Goal: Communication & Community: Answer question/provide support

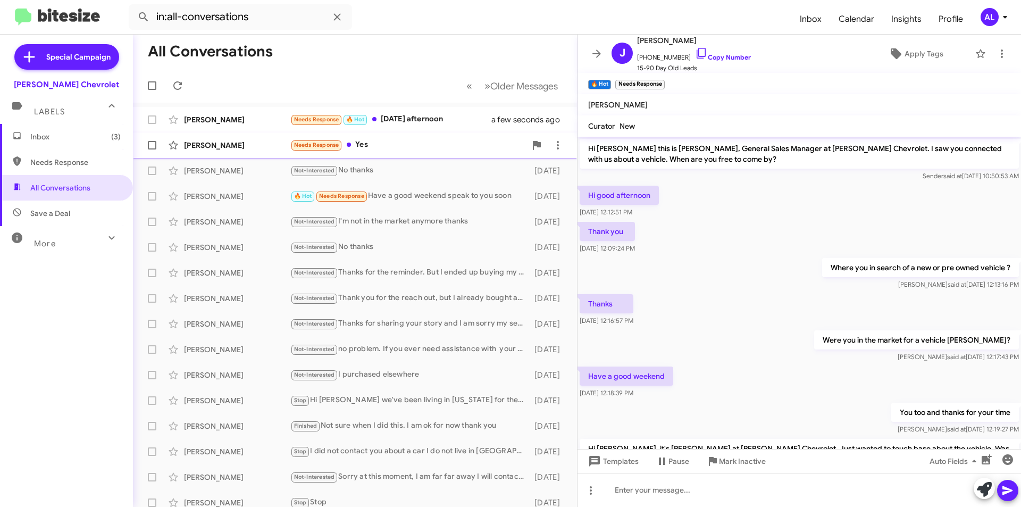
scroll to position [115, 0]
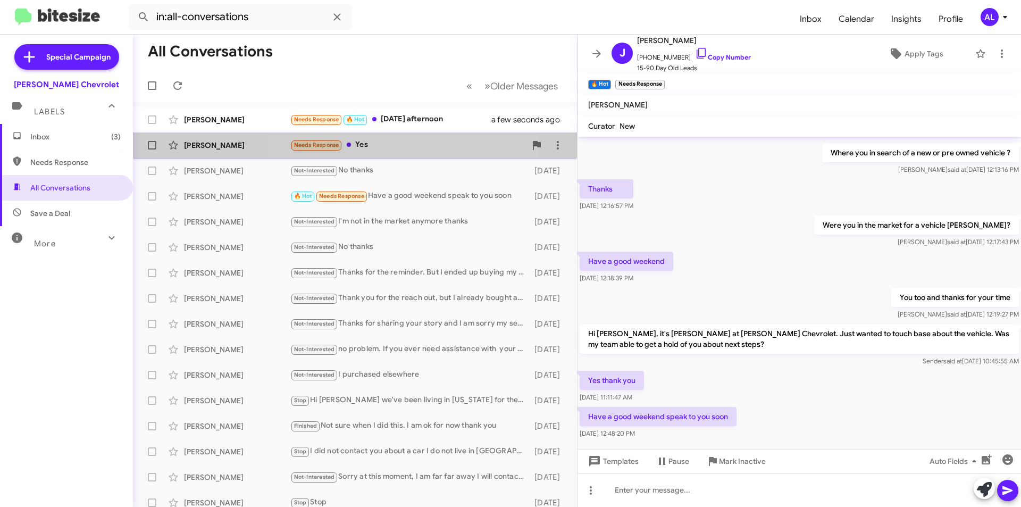
click at [386, 144] on div "Needs Response Yes" at bounding box center [407, 145] width 235 height 12
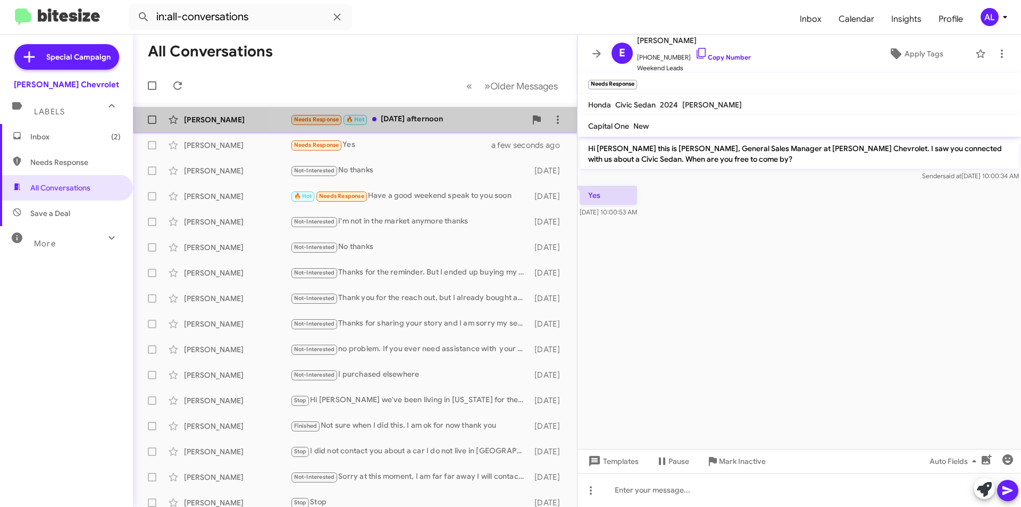
click at [431, 126] on div "Pedro Espinal Needs Response 🔥 Hot Today afternoon a few seconds ago" at bounding box center [354, 119] width 427 height 21
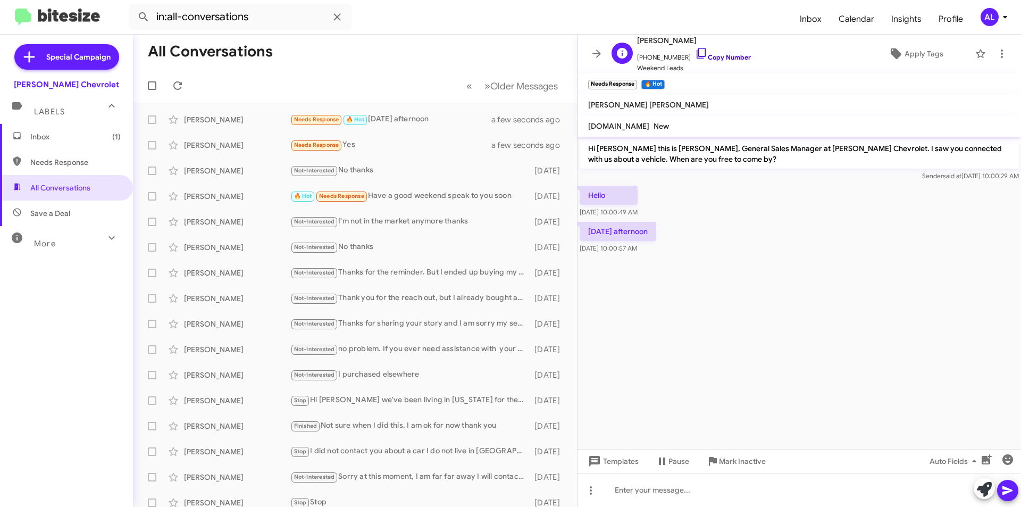
click at [721, 54] on link "Copy Number" at bounding box center [723, 57] width 56 height 8
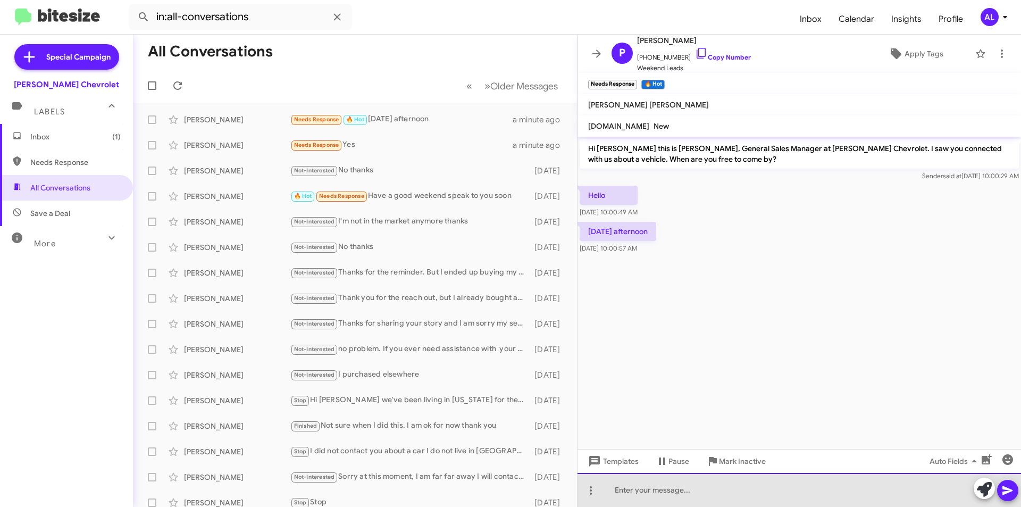
click at [691, 498] on div at bounding box center [798, 490] width 443 height 34
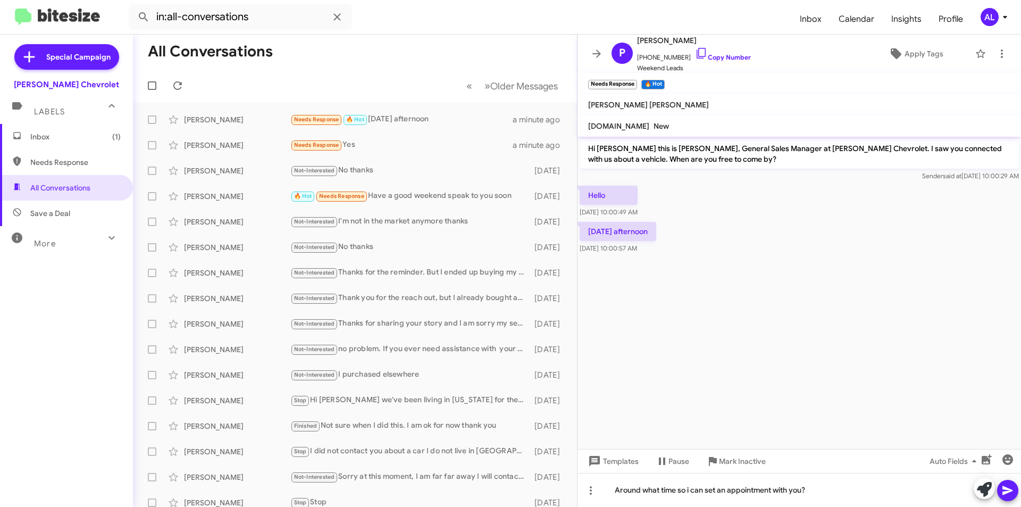
click at [997, 492] on div at bounding box center [995, 488] width 45 height 23
click at [998, 493] on button at bounding box center [1007, 489] width 21 height 21
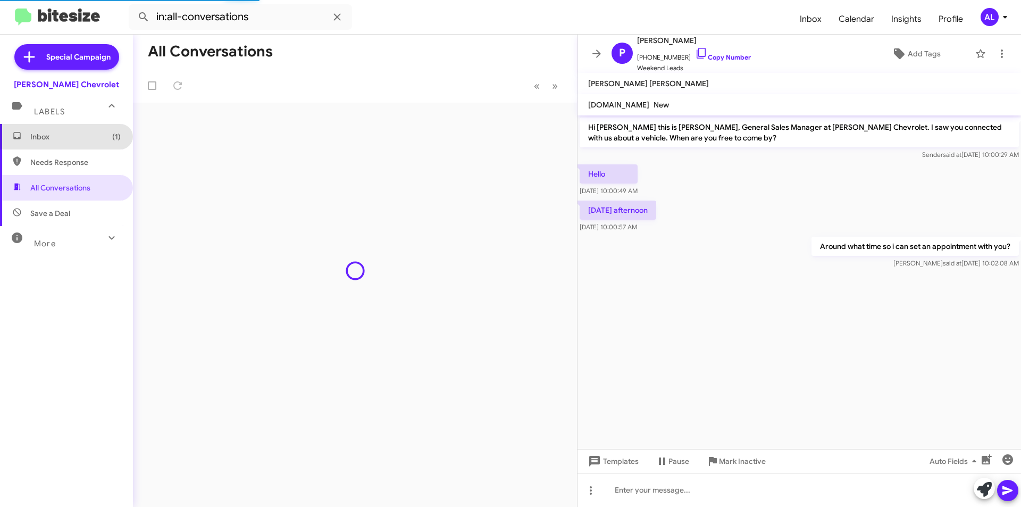
click at [82, 135] on span "Inbox (1)" at bounding box center [75, 136] width 90 height 11
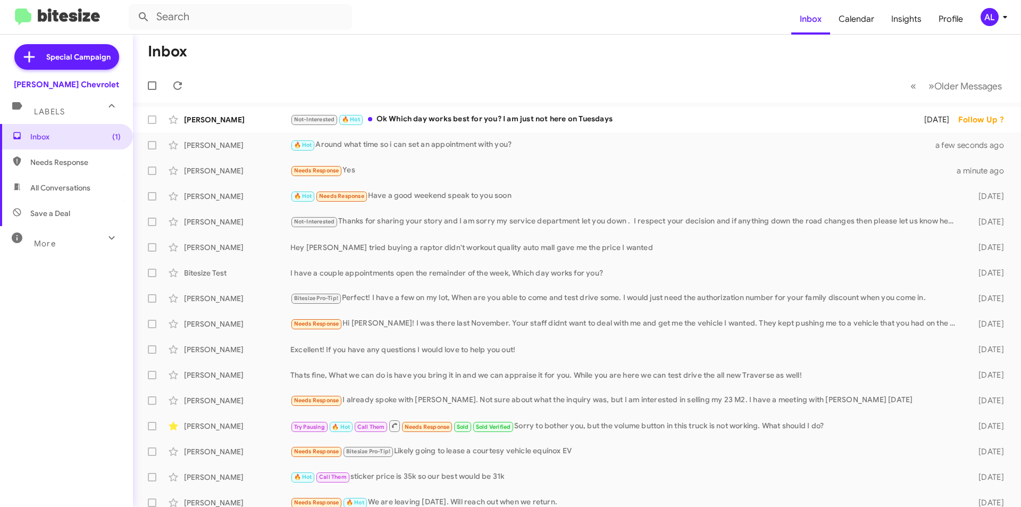
click at [96, 184] on span "All Conversations" at bounding box center [66, 188] width 133 height 26
type input "in:all-conversations"
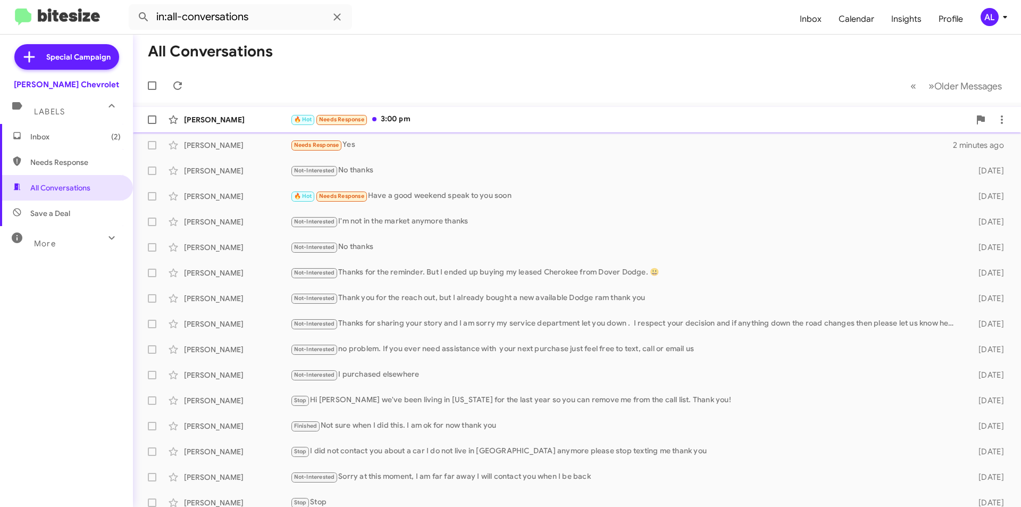
click at [472, 119] on div "🔥 Hot Needs Response 3:00 pm" at bounding box center [629, 119] width 679 height 12
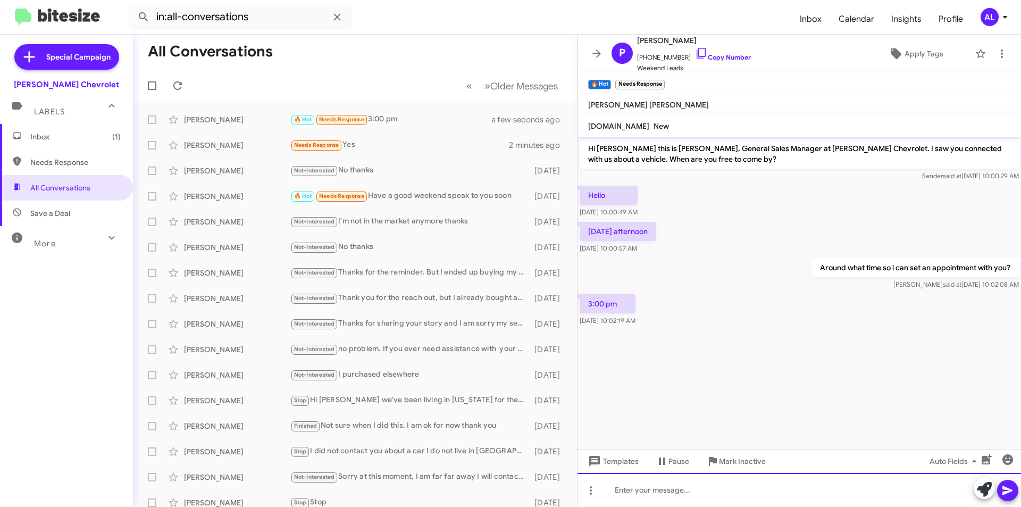
click at [691, 498] on div at bounding box center [798, 490] width 443 height 34
click at [1007, 495] on icon at bounding box center [1007, 490] width 13 height 13
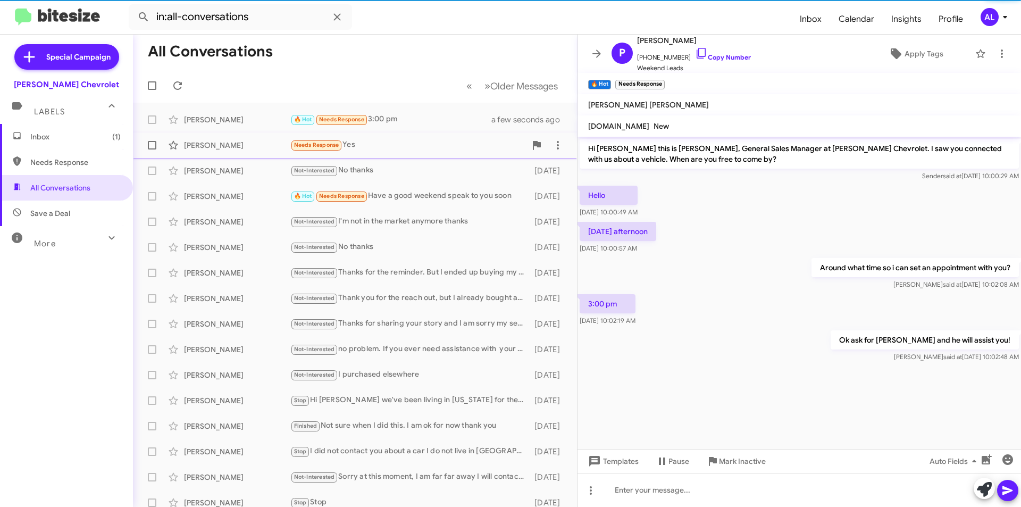
click at [367, 145] on div "Needs Response Yes" at bounding box center [407, 145] width 235 height 12
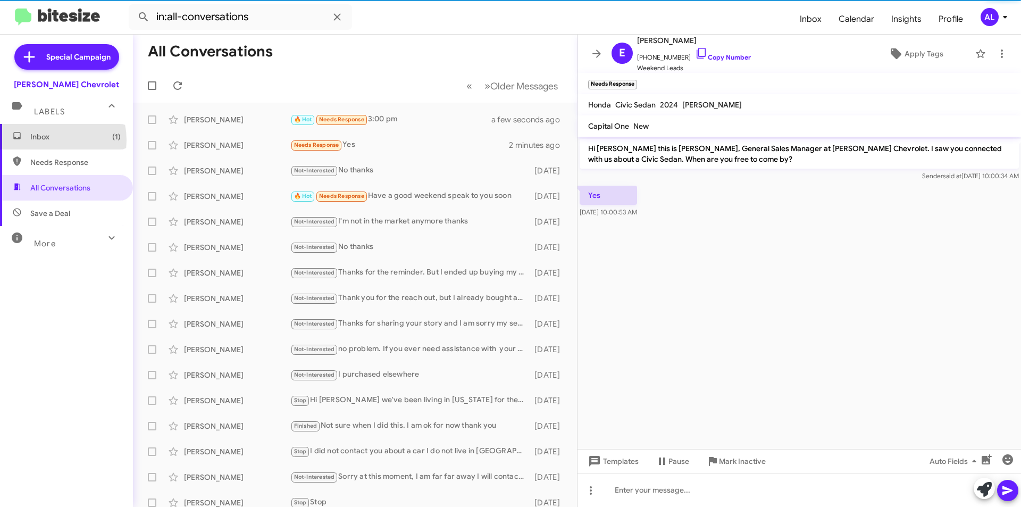
click at [38, 140] on span "Inbox (1)" at bounding box center [75, 136] width 90 height 11
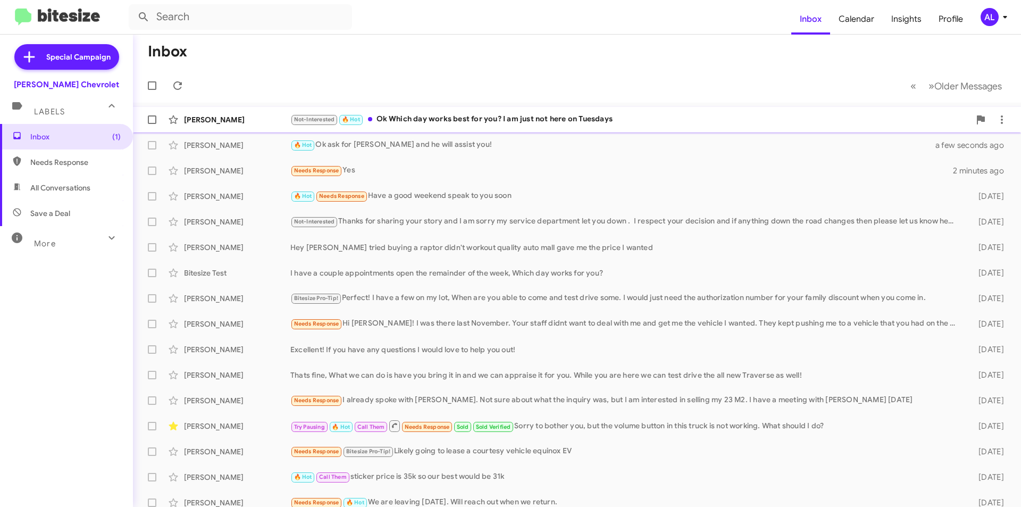
click at [547, 113] on div "Jason Smolinski Not-Interested 🔥 Hot Ok Which day works best for you? I am just…" at bounding box center [576, 119] width 871 height 21
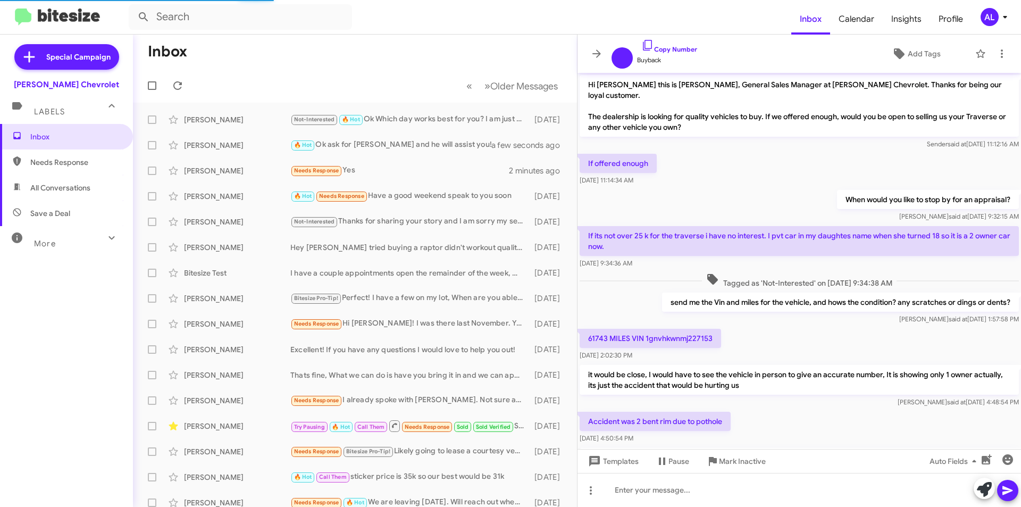
scroll to position [127, 0]
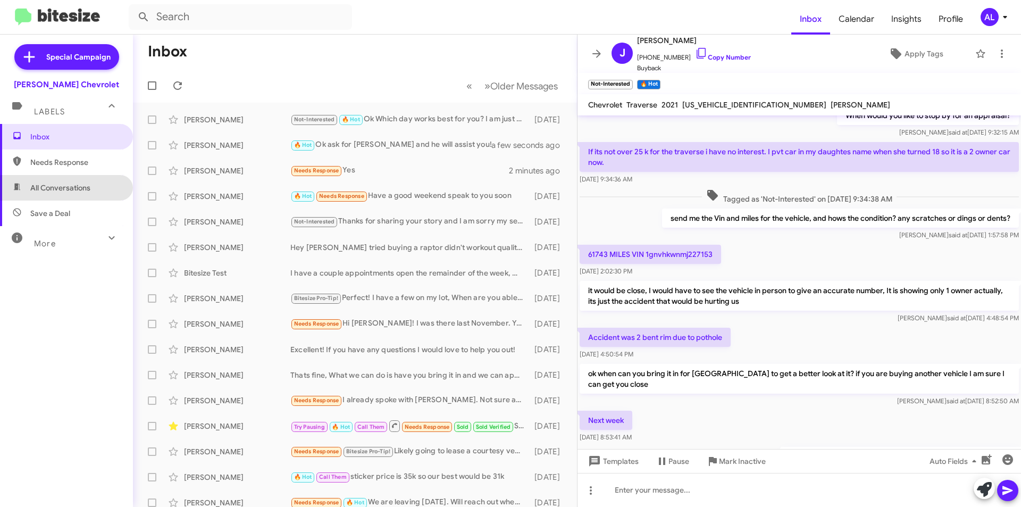
click at [72, 195] on span "All Conversations" at bounding box center [66, 188] width 133 height 26
type input "in:all-conversations"
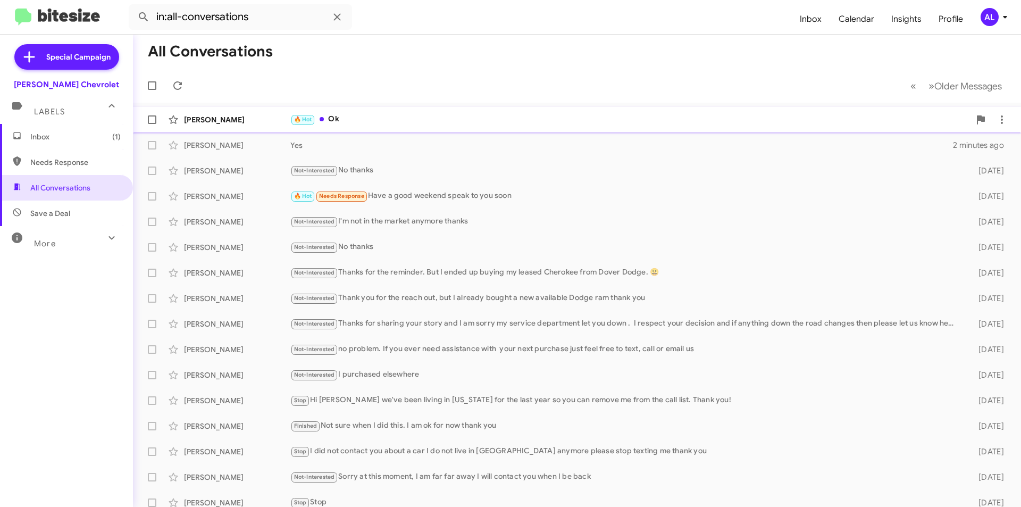
click at [360, 124] on div "🔥 Hot Ok" at bounding box center [629, 119] width 679 height 12
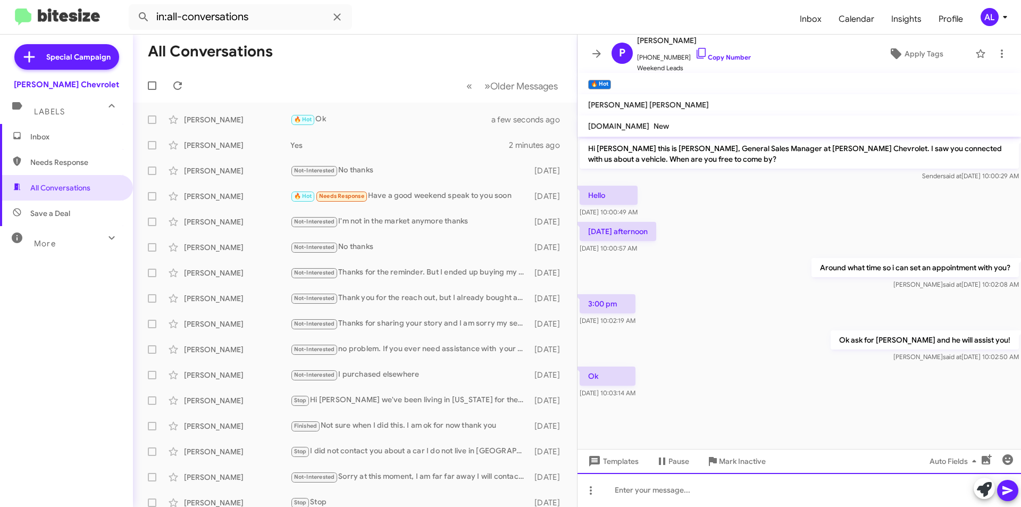
click at [715, 496] on div at bounding box center [798, 490] width 443 height 34
click at [999, 487] on button at bounding box center [1007, 489] width 21 height 21
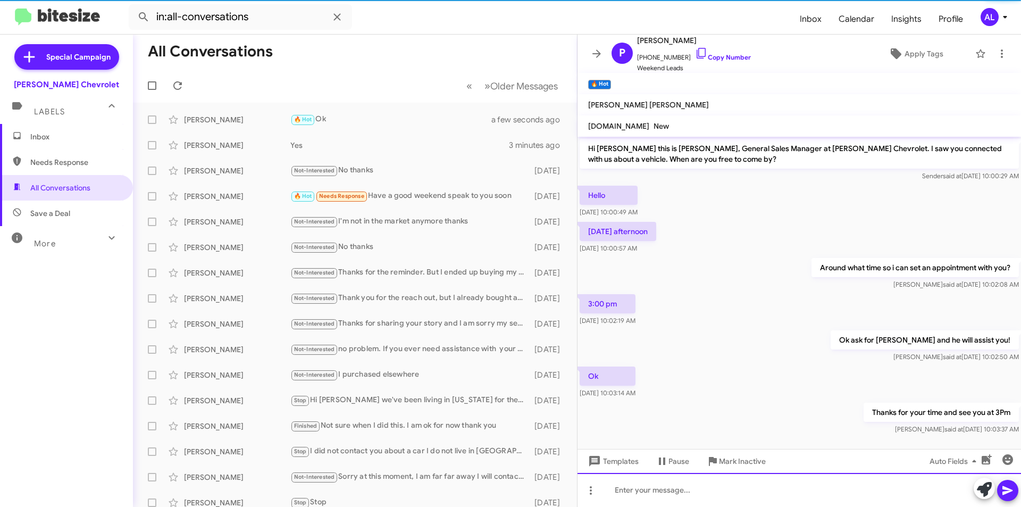
scroll to position [9, 0]
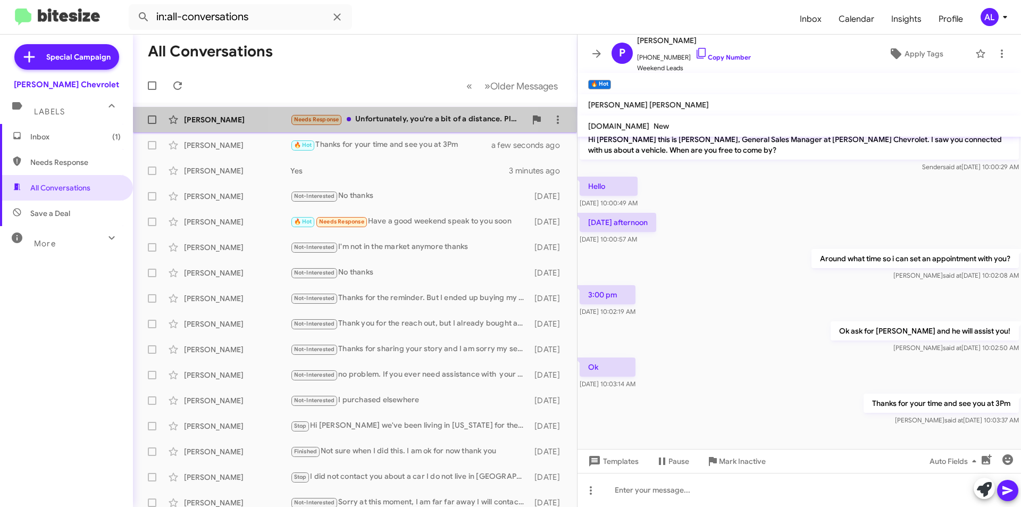
click at [385, 117] on div "Needs Response Unfortunately, you're a bit of a distance. Please give me more i…" at bounding box center [407, 119] width 235 height 12
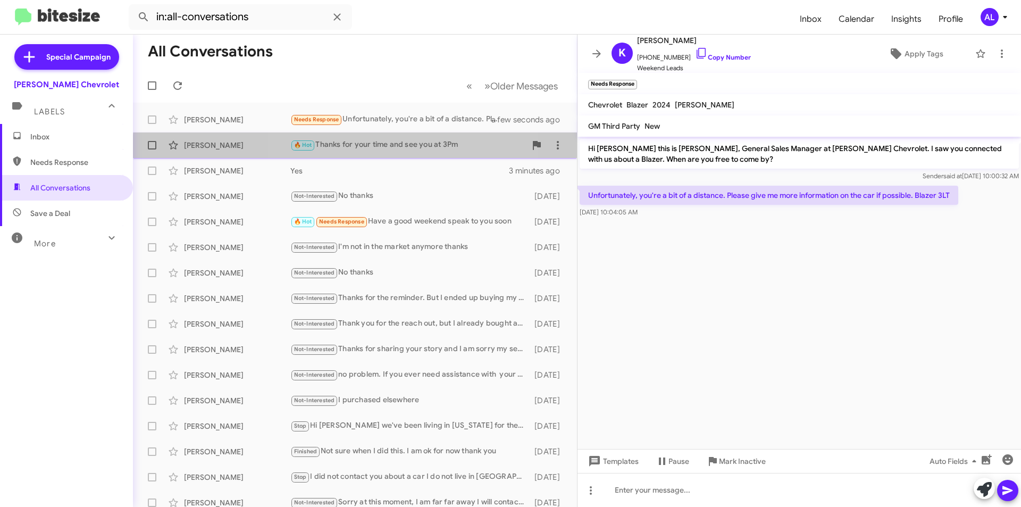
click at [414, 152] on div "Pedro Espinal 🔥 Hot Thanks for your time and see you at 3Pm a few seconds ago" at bounding box center [354, 144] width 427 height 21
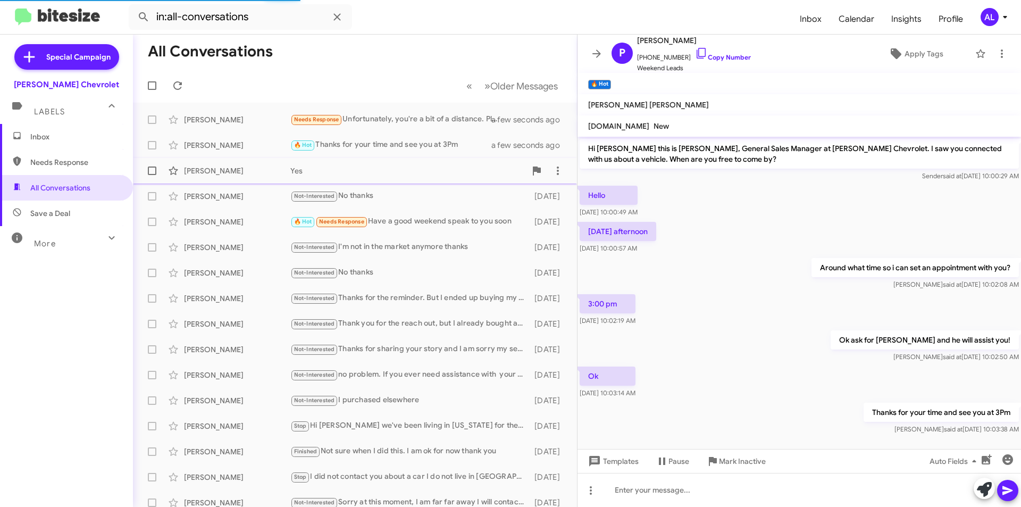
scroll to position [9, 0]
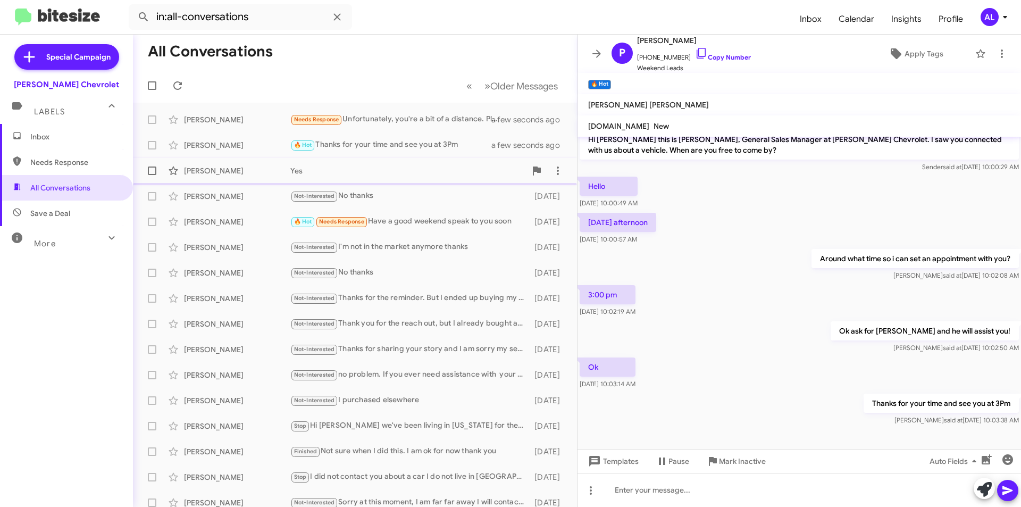
click at [390, 177] on div "Eliu Flores Yes 3 minutes ago" at bounding box center [354, 170] width 427 height 21
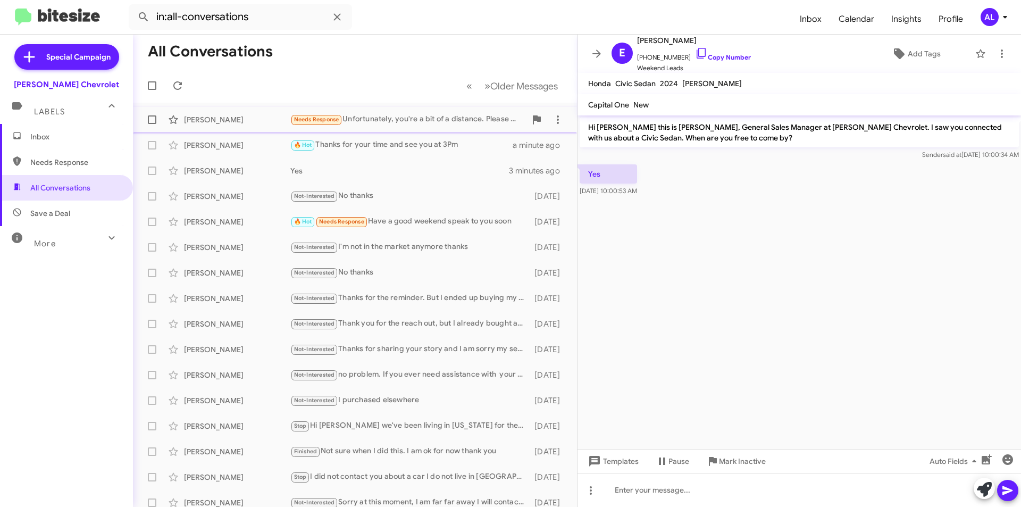
click at [434, 121] on div "Needs Response Unfortunately, you're a bit of a distance. Please give me more i…" at bounding box center [407, 119] width 235 height 12
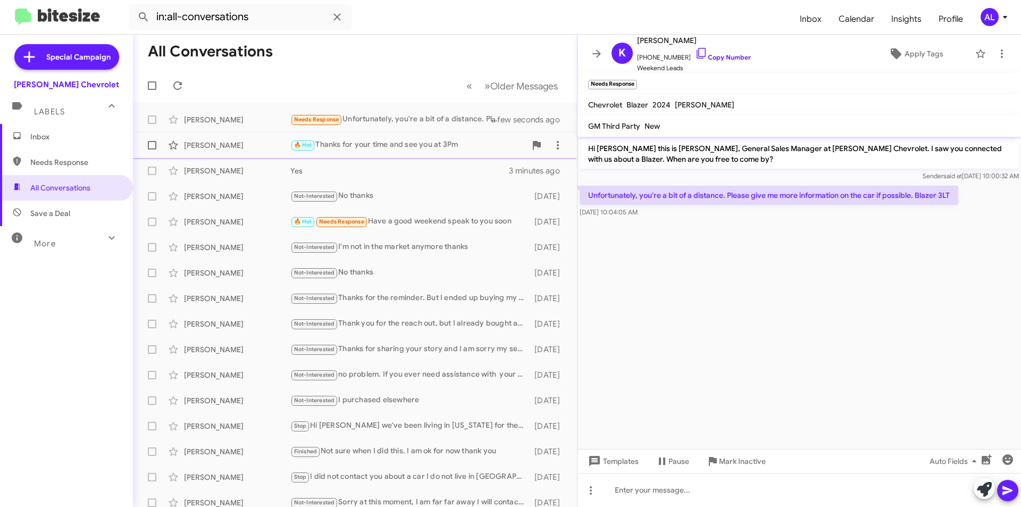
click at [433, 141] on div "🔥 Hot Thanks for your time and see you at 3Pm" at bounding box center [407, 145] width 235 height 12
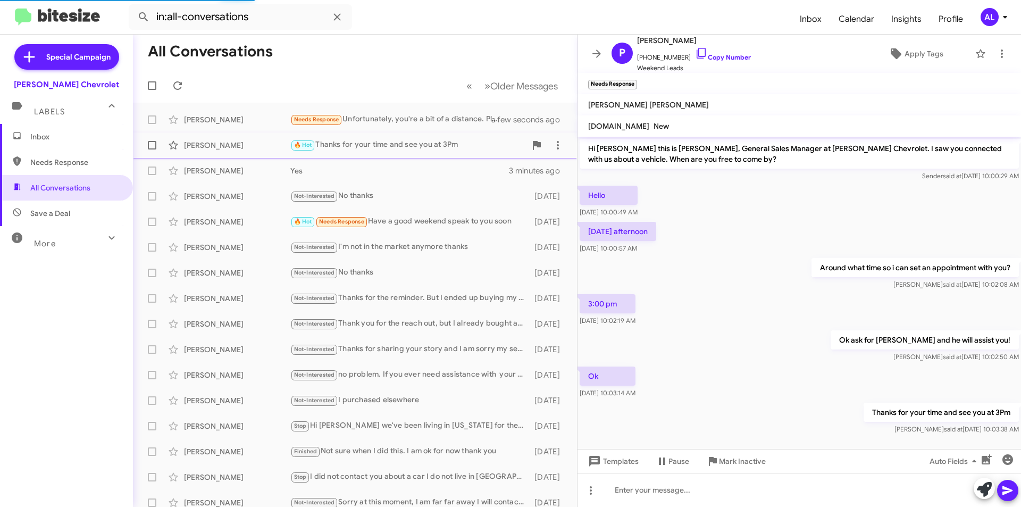
scroll to position [9, 0]
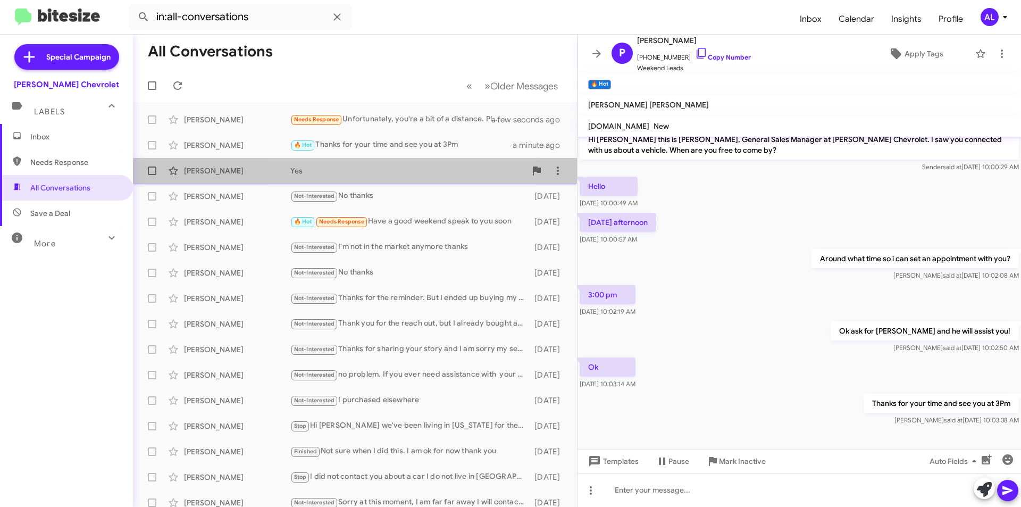
click at [394, 178] on div "Eliu Flores Yes 3 minutes ago" at bounding box center [354, 170] width 427 height 21
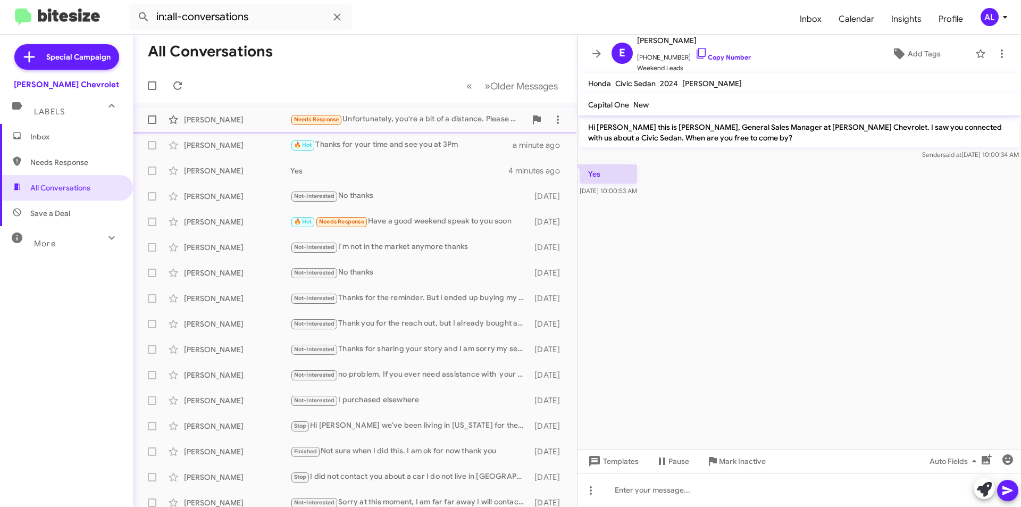
click at [465, 121] on div "Needs Response Unfortunately, you're a bit of a distance. Please give me more i…" at bounding box center [407, 119] width 235 height 12
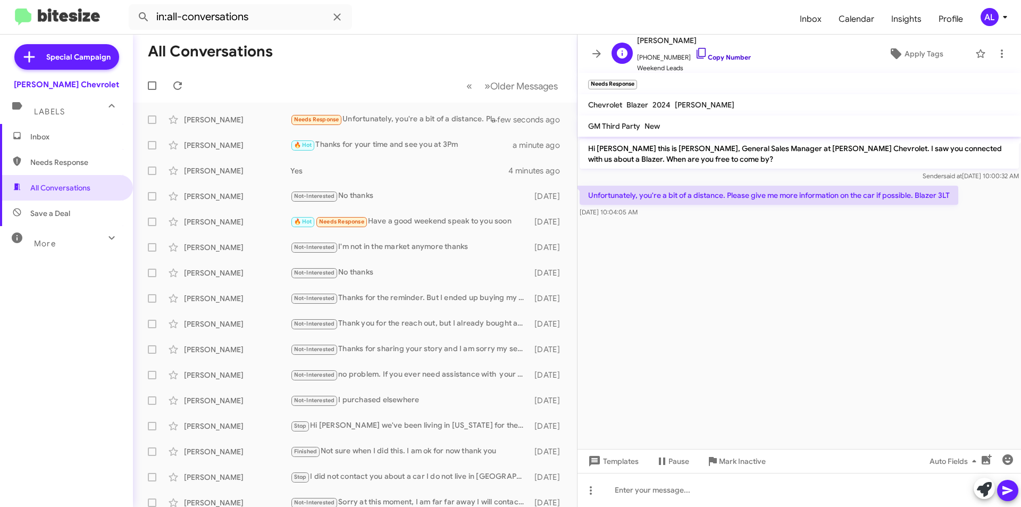
click at [695, 56] on icon at bounding box center [701, 53] width 13 height 13
click at [1001, 19] on icon at bounding box center [1004, 17] width 13 height 13
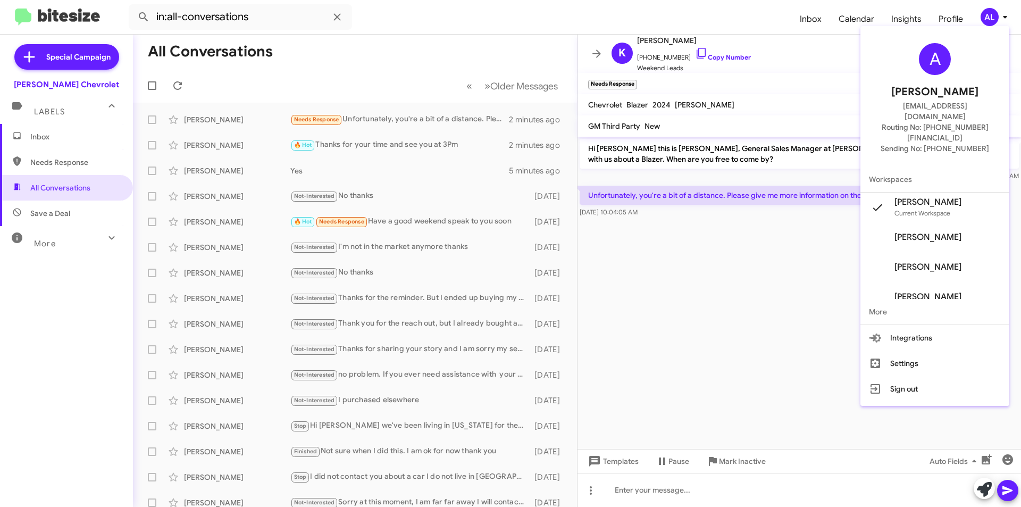
click at [517, 11] on div at bounding box center [510, 253] width 1021 height 507
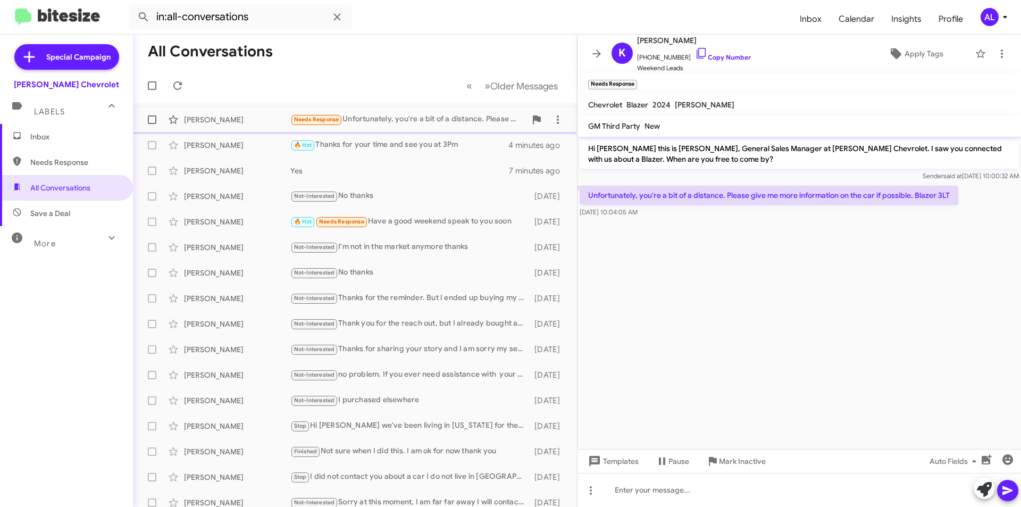
click at [418, 127] on div "Kelly Coppola Needs Response Unfortunately, you're a bit of a distance. Please …" at bounding box center [354, 119] width 427 height 21
click at [452, 124] on div "Needs Response Unfortunately, you're a bit of a distance. Please give me more i…" at bounding box center [407, 119] width 235 height 12
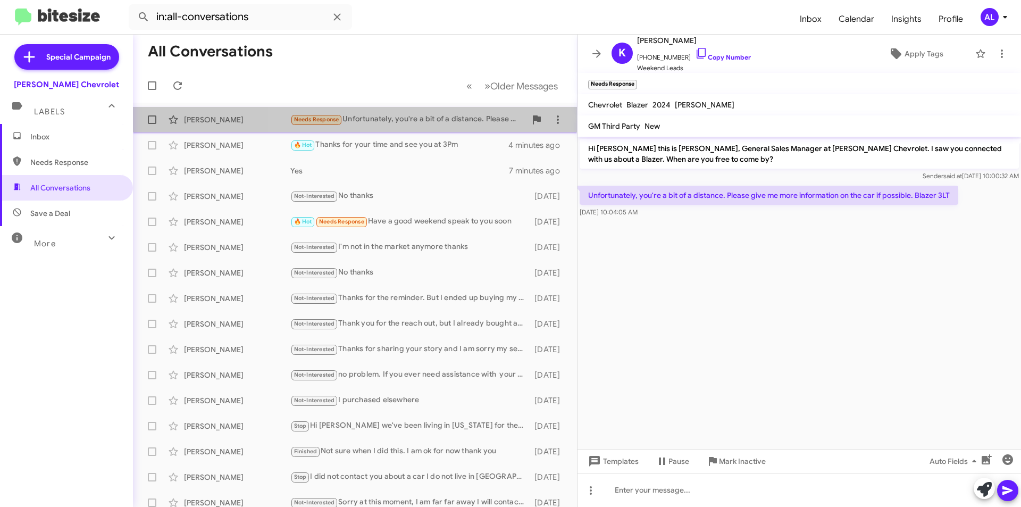
click at [436, 121] on div "Needs Response Unfortunately, you're a bit of a distance. Please give me more i…" at bounding box center [407, 119] width 235 height 12
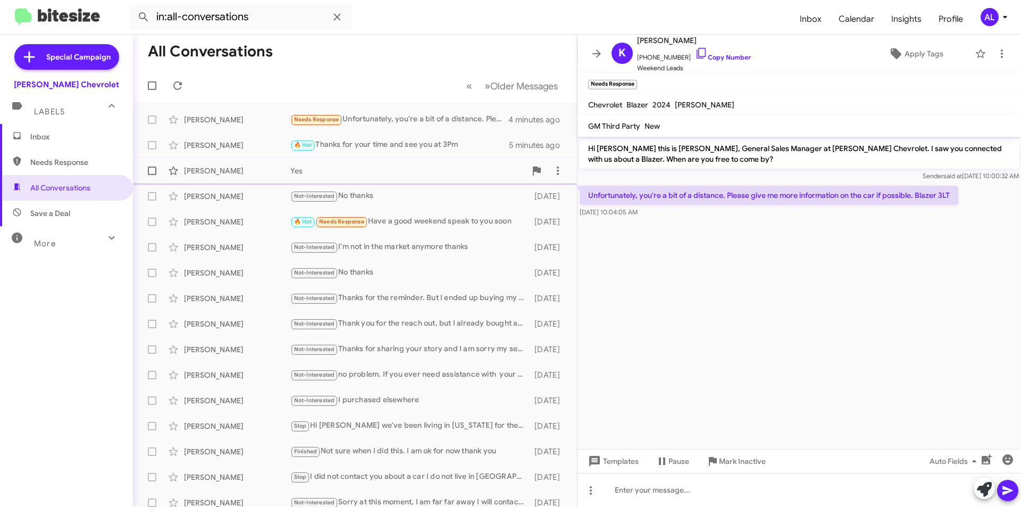
click at [366, 176] on div "Eliu Flores Yes 8 minutes ago" at bounding box center [354, 170] width 427 height 21
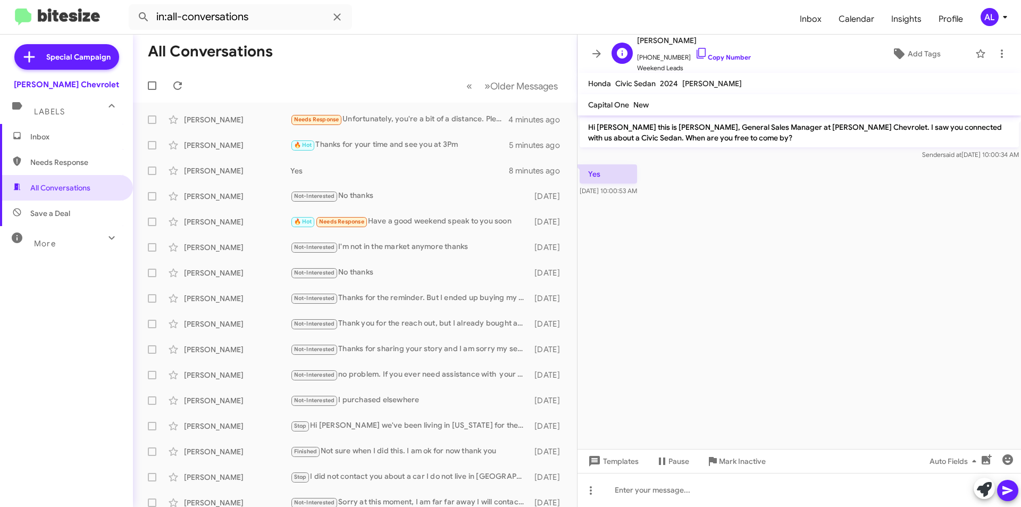
click at [704, 52] on span "+18623913468 Copy Number" at bounding box center [694, 55] width 114 height 16
click at [696, 54] on icon at bounding box center [700, 53] width 9 height 11
click at [695, 57] on icon at bounding box center [701, 53] width 13 height 13
click at [379, 125] on div "Needs Response Unfortunately, you're a bit of a distance. Please give me more i…" at bounding box center [407, 119] width 235 height 12
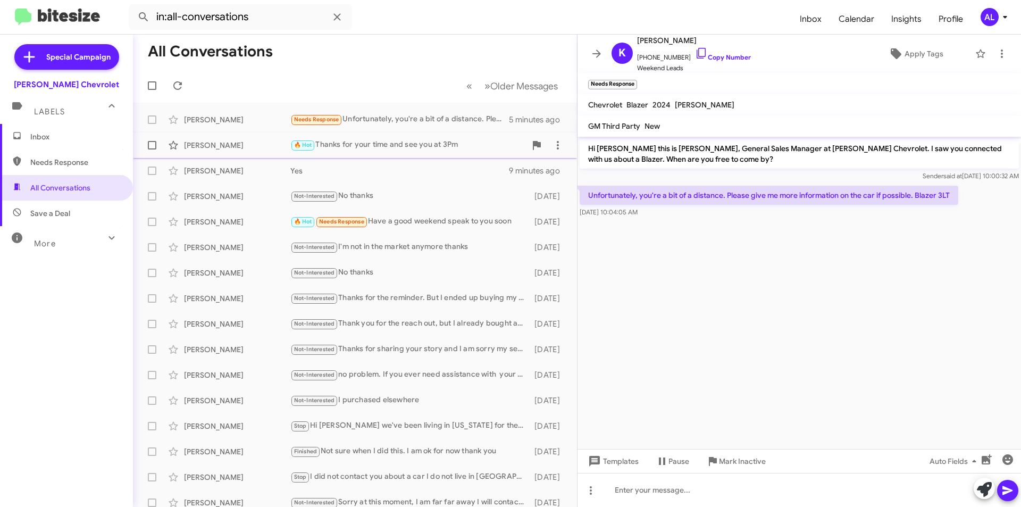
click at [393, 150] on div "🔥 Hot Thanks for your time and see you at 3Pm" at bounding box center [407, 145] width 235 height 12
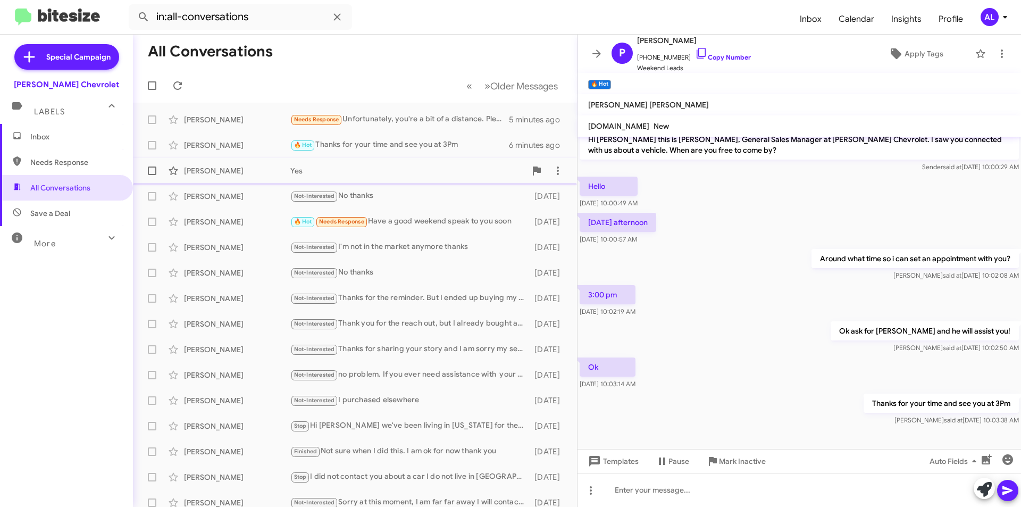
click at [395, 176] on div "Eliu Flores Yes 9 minutes ago" at bounding box center [354, 170] width 427 height 21
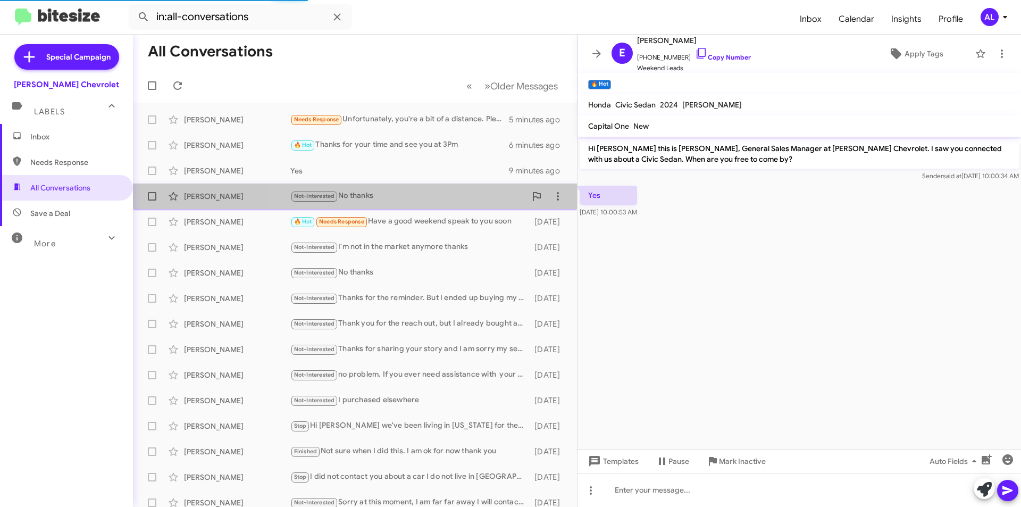
click at [382, 193] on div "Not-Interested No thanks" at bounding box center [407, 196] width 235 height 12
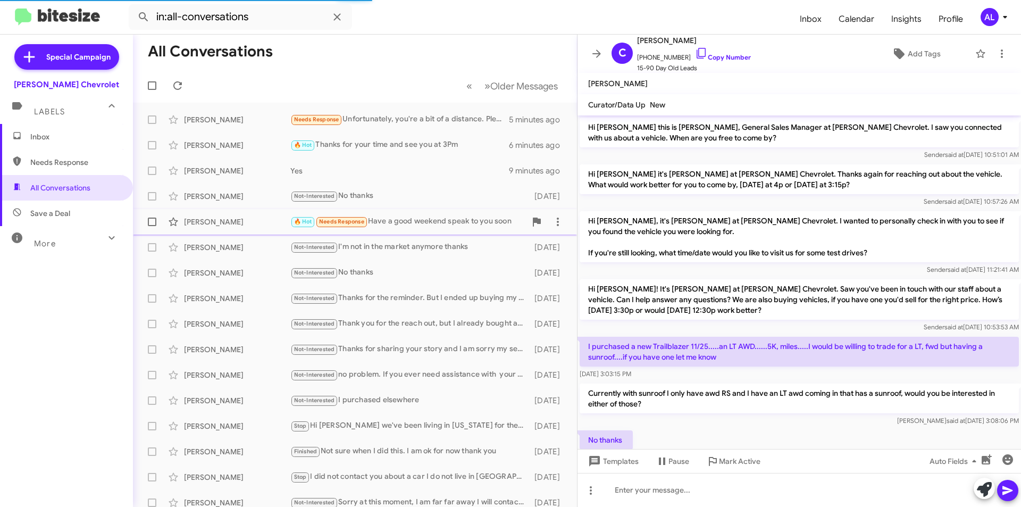
scroll to position [56, 0]
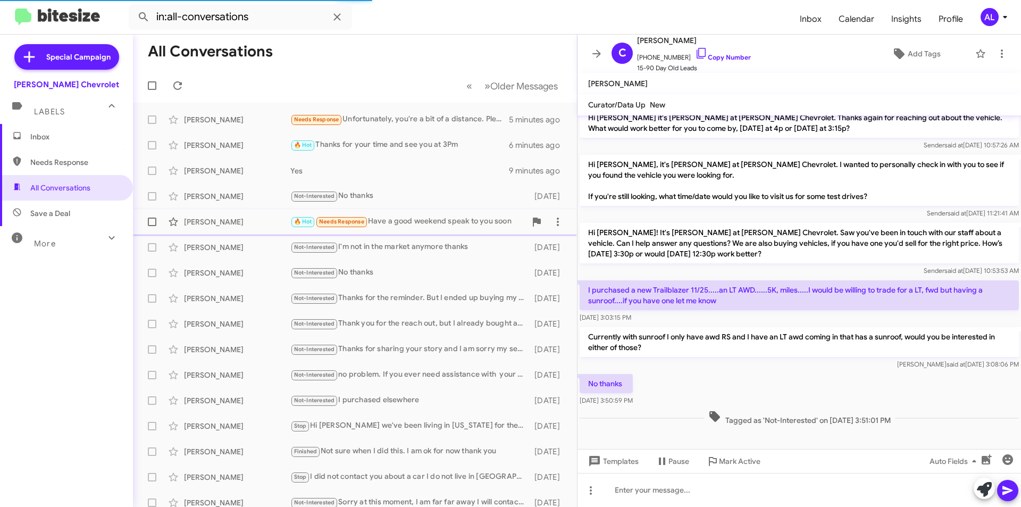
click at [414, 220] on div "🔥 Hot Needs Response Have a good weekend speak to you soon" at bounding box center [407, 221] width 235 height 12
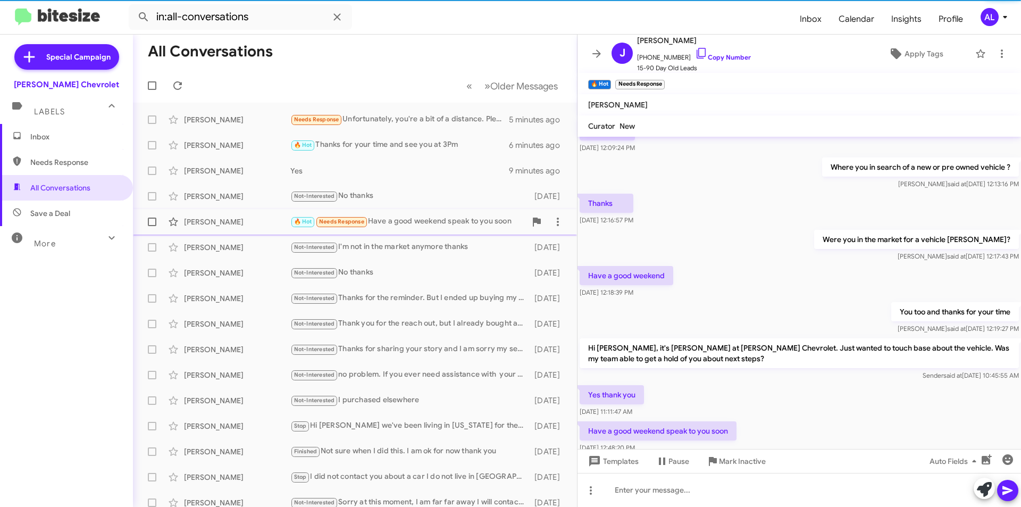
scroll to position [89, 0]
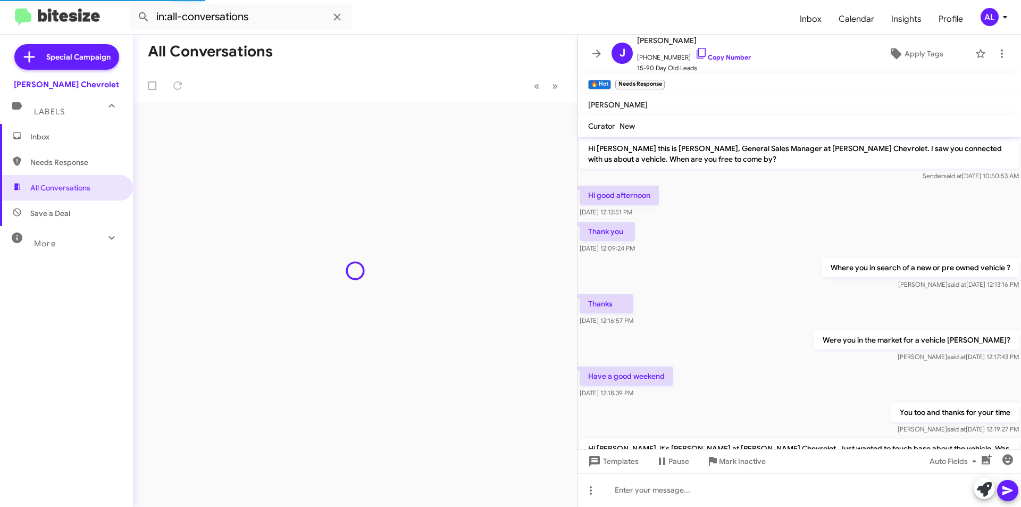
scroll to position [115, 0]
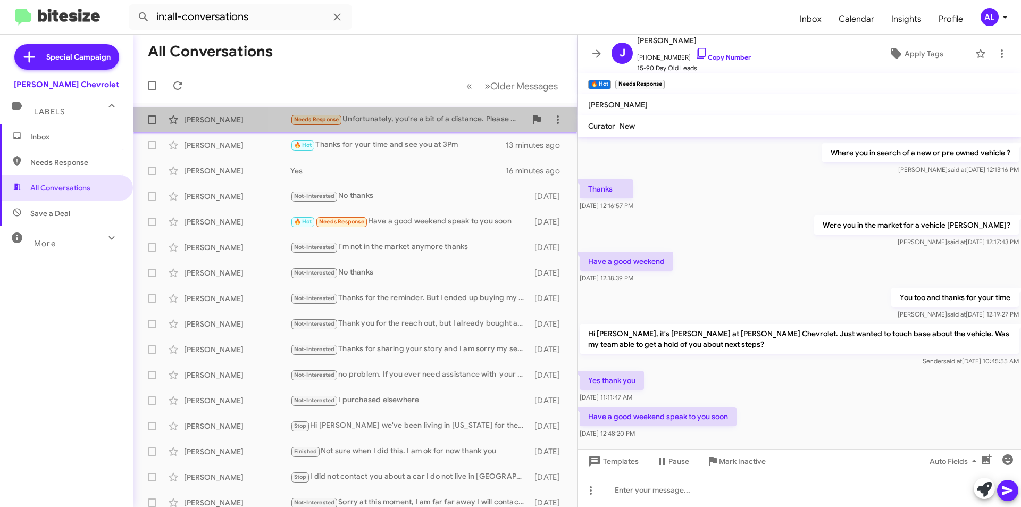
click at [431, 119] on div "Needs Response Unfortunately, you're a bit of a distance. Please give me more i…" at bounding box center [407, 119] width 235 height 12
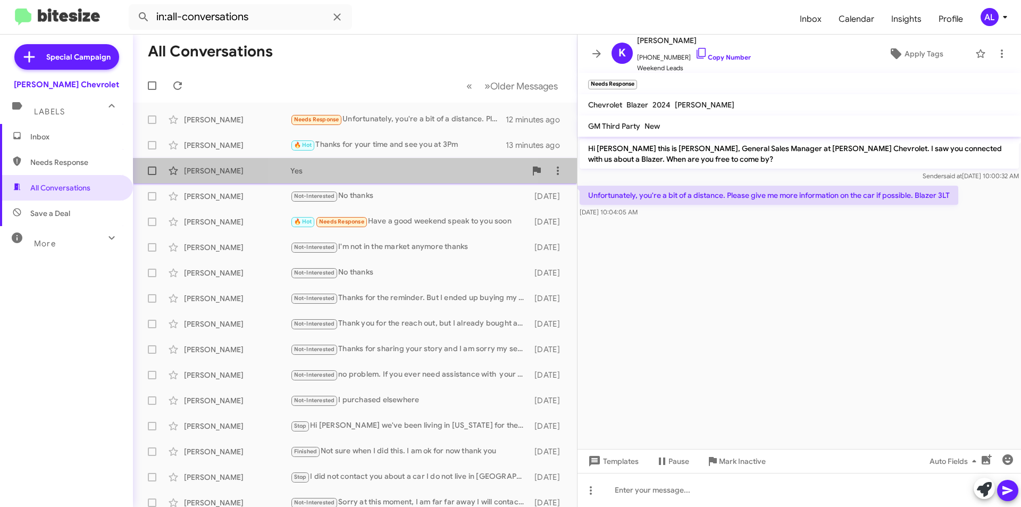
click at [361, 165] on div "Eliu Flores Yes 16 minutes ago" at bounding box center [354, 170] width 427 height 21
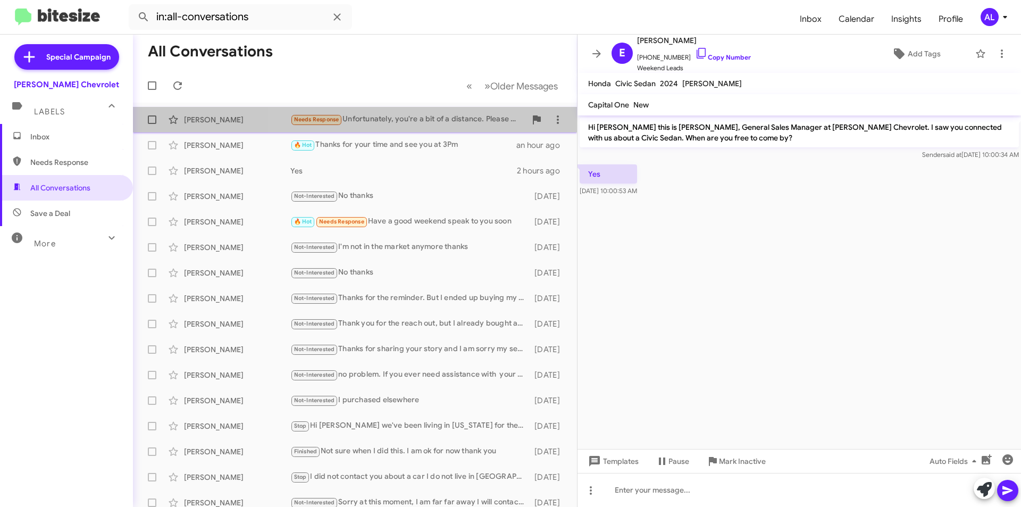
click at [445, 121] on div "Needs Response Unfortunately, you're a bit of a distance. Please give me more i…" at bounding box center [407, 119] width 235 height 12
